Goal: Information Seeking & Learning: Find specific fact

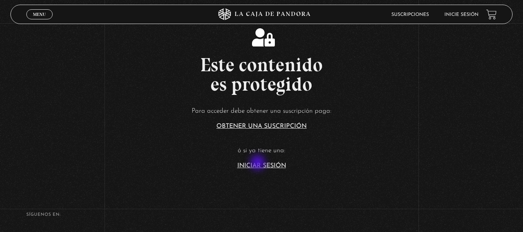
click at [259, 163] on link "Iniciar Sesión" at bounding box center [261, 166] width 49 height 6
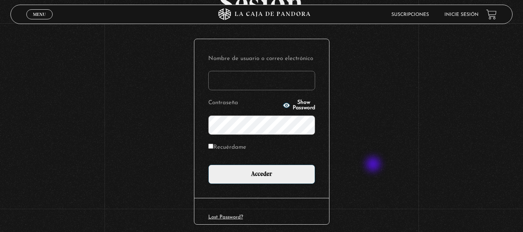
scroll to position [75, 0]
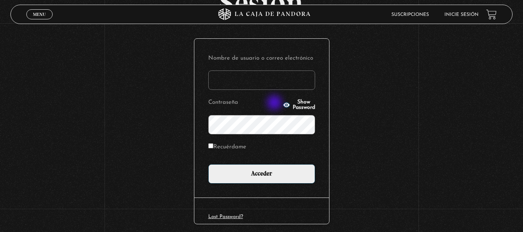
type input "[EMAIL_ADDRESS][DOMAIN_NAME]"
click at [283, 103] on icon "button" at bounding box center [286, 104] width 7 height 5
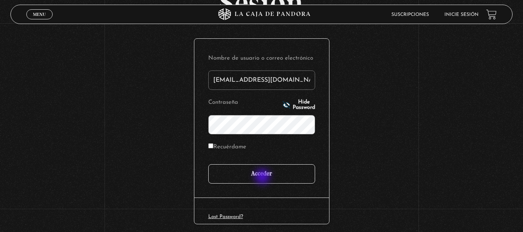
click at [263, 177] on input "Acceder" at bounding box center [261, 173] width 107 height 19
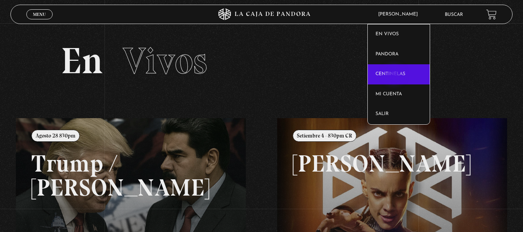
click at [395, 75] on link "Centinelas" at bounding box center [399, 74] width 62 height 20
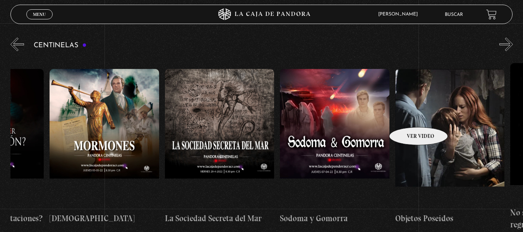
scroll to position [0, 7563]
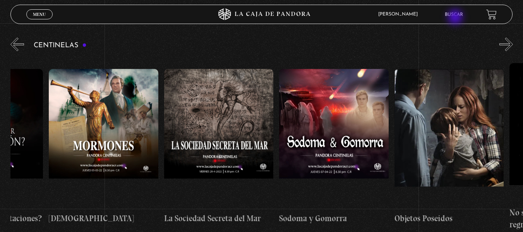
click at [456, 18] on li "Buscar" at bounding box center [454, 15] width 18 height 12
click at [463, 12] on link "Buscar" at bounding box center [454, 14] width 18 height 5
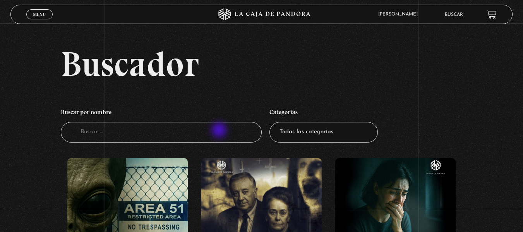
click at [220, 131] on input "Buscador" at bounding box center [161, 132] width 201 height 21
type input "testigos de je"
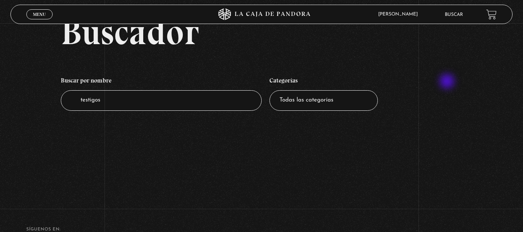
scroll to position [38, 0]
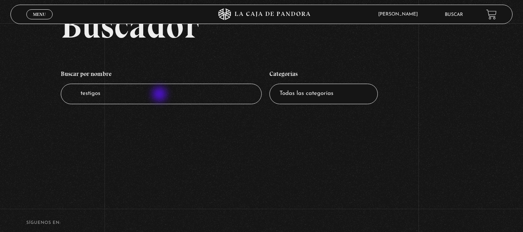
click at [160, 95] on input "testigos" at bounding box center [161, 94] width 201 height 21
type input "t"
type input "test"
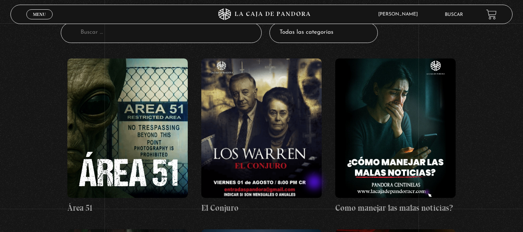
scroll to position [94, 0]
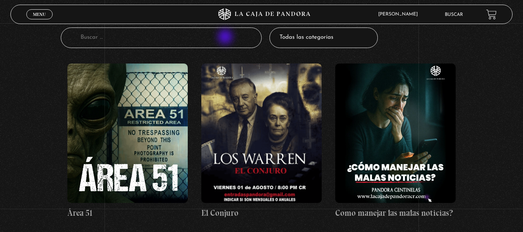
click at [226, 38] on input "Buscador" at bounding box center [161, 37] width 201 height 21
type input "testigos"
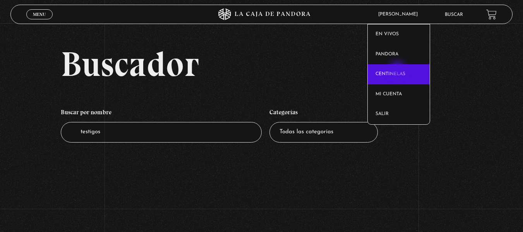
click at [398, 70] on link "Centinelas" at bounding box center [399, 74] width 62 height 20
